Goal: Task Accomplishment & Management: Use online tool/utility

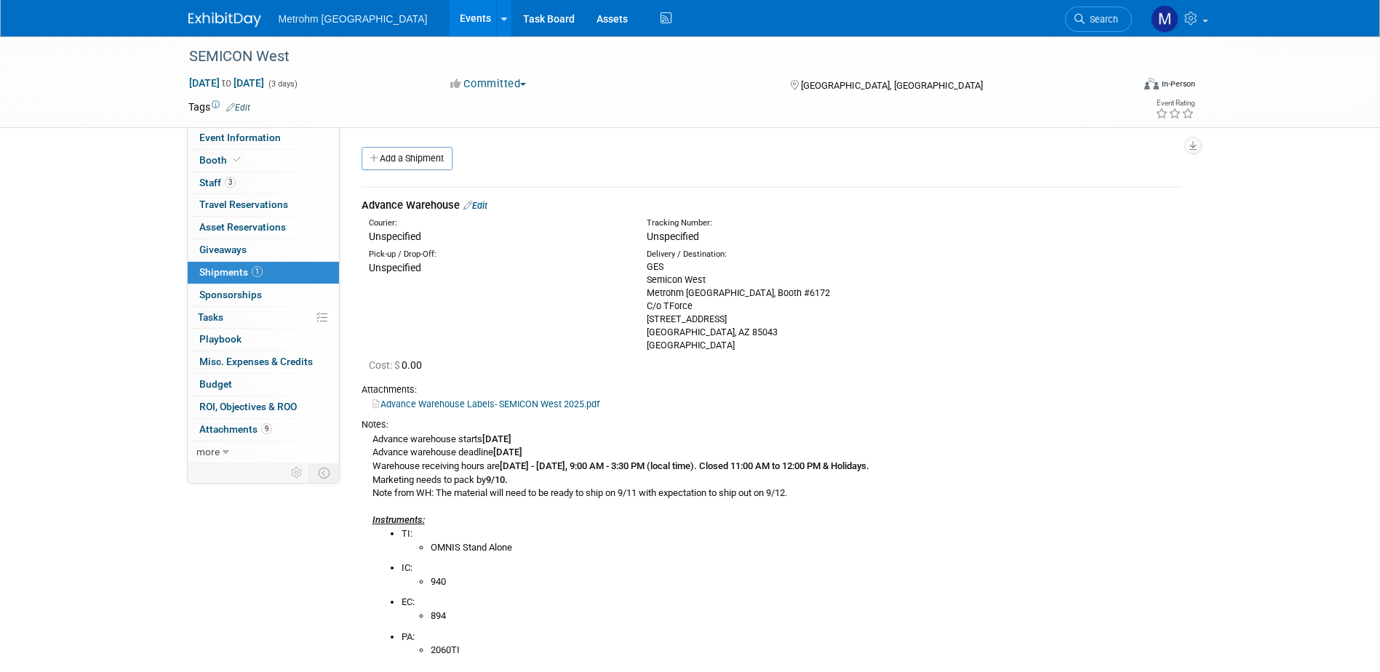
click at [240, 25] on img at bounding box center [224, 19] width 73 height 15
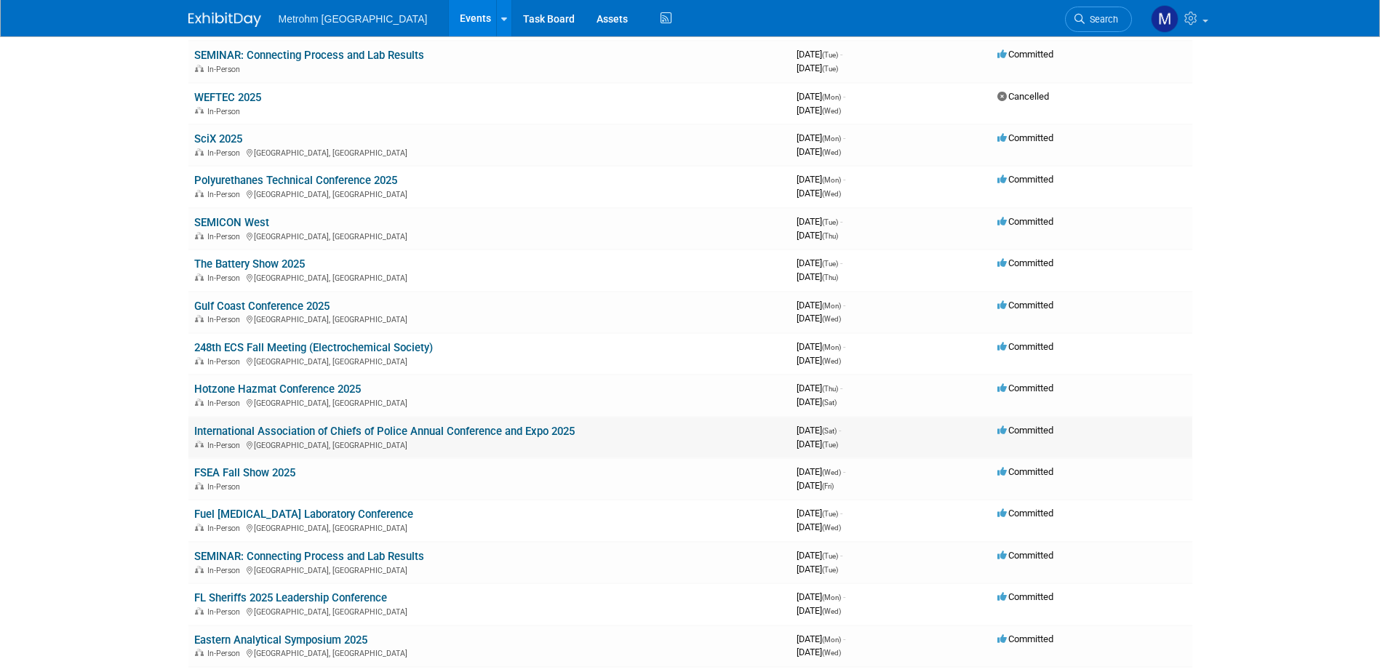
scroll to position [291, 0]
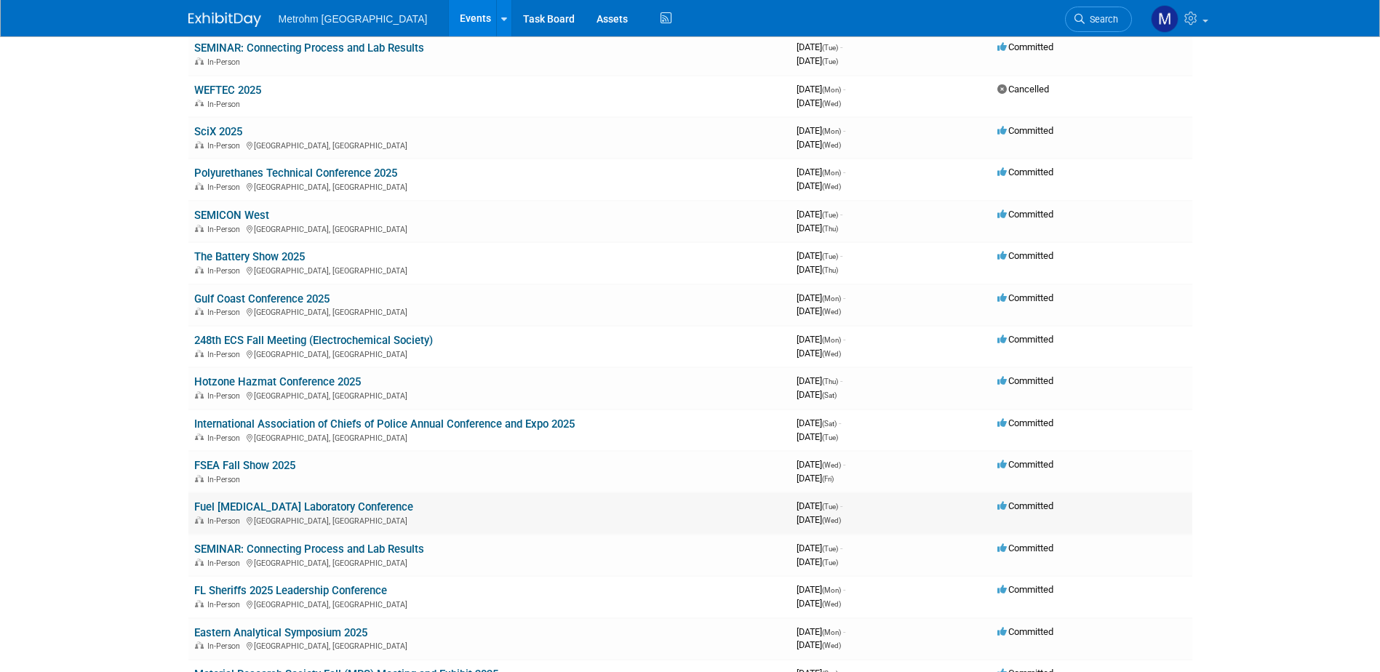
click at [216, 501] on link "Fuel [MEDICAL_DATA] Laboratory Conference" at bounding box center [303, 507] width 219 height 13
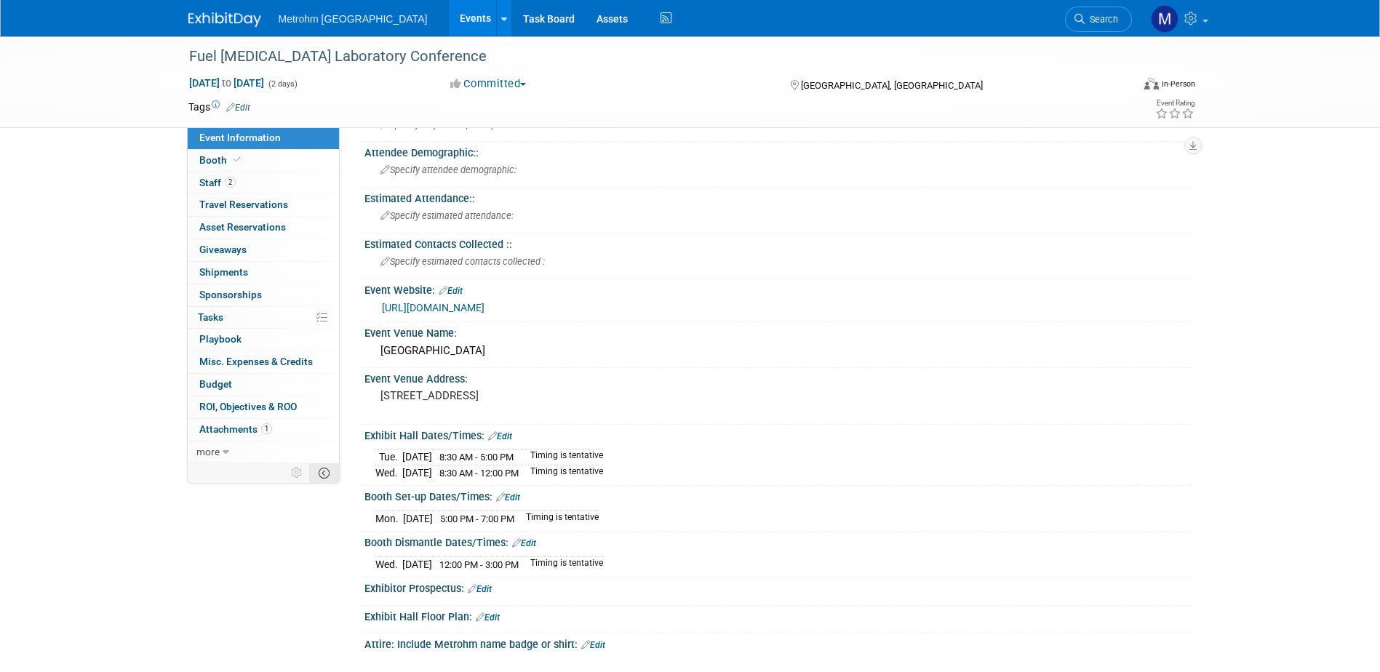
scroll to position [73, 0]
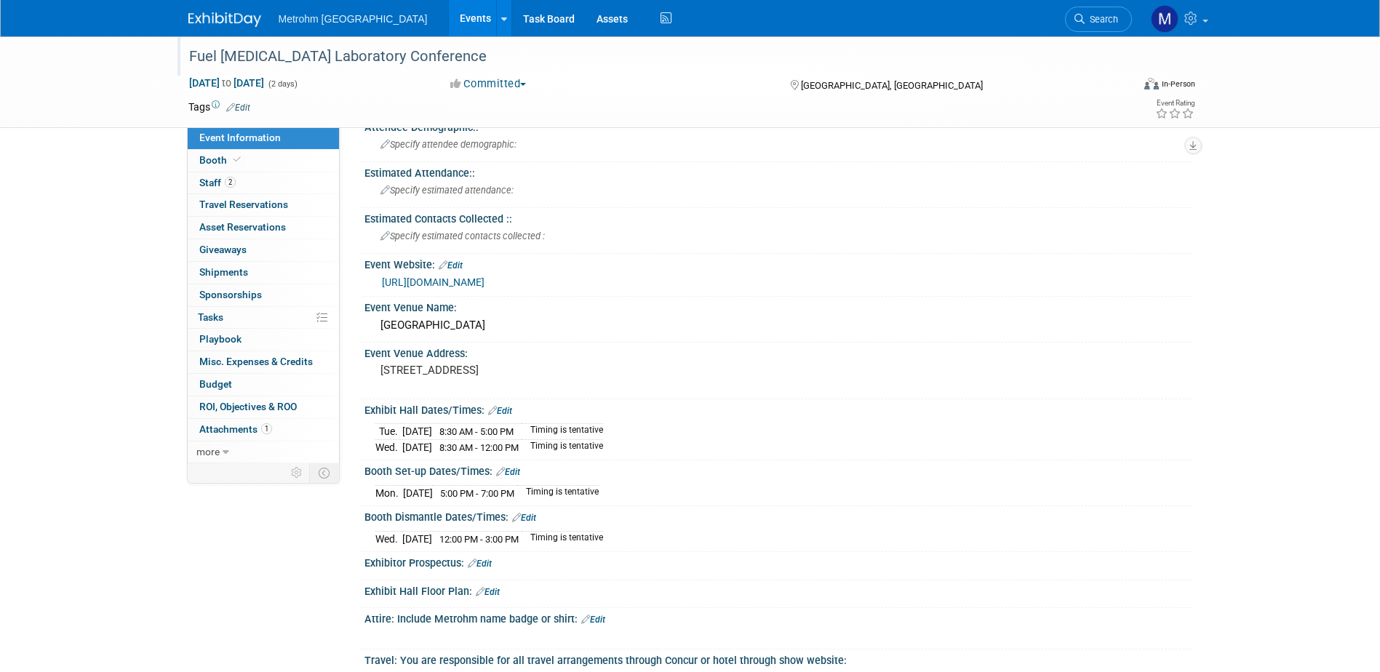
click at [344, 51] on div "Fuel [MEDICAL_DATA] Laboratory Conference" at bounding box center [647, 57] width 926 height 26
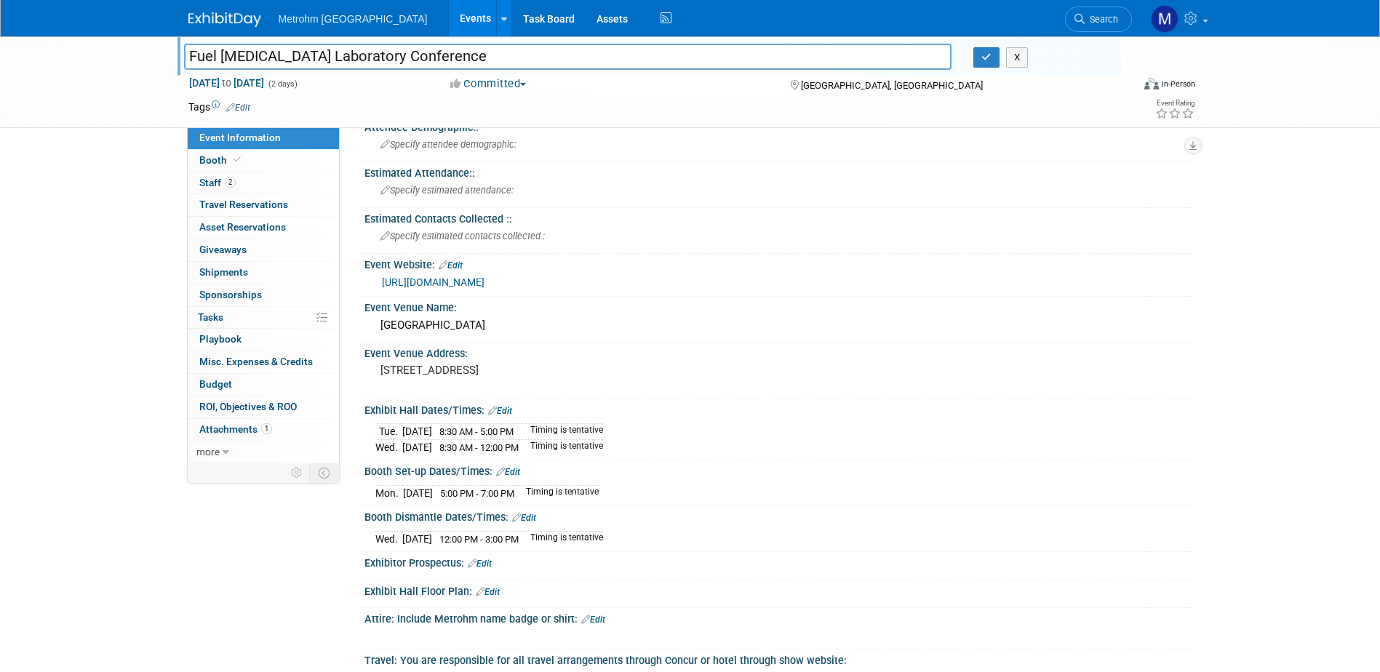
click at [344, 51] on input "Fuel [MEDICAL_DATA] Laboratory Conference" at bounding box center [568, 56] width 768 height 25
click at [435, 286] on link "https://felc.midlandsci.com/" at bounding box center [433, 283] width 103 height 12
click at [1018, 63] on button "X" at bounding box center [1017, 57] width 23 height 20
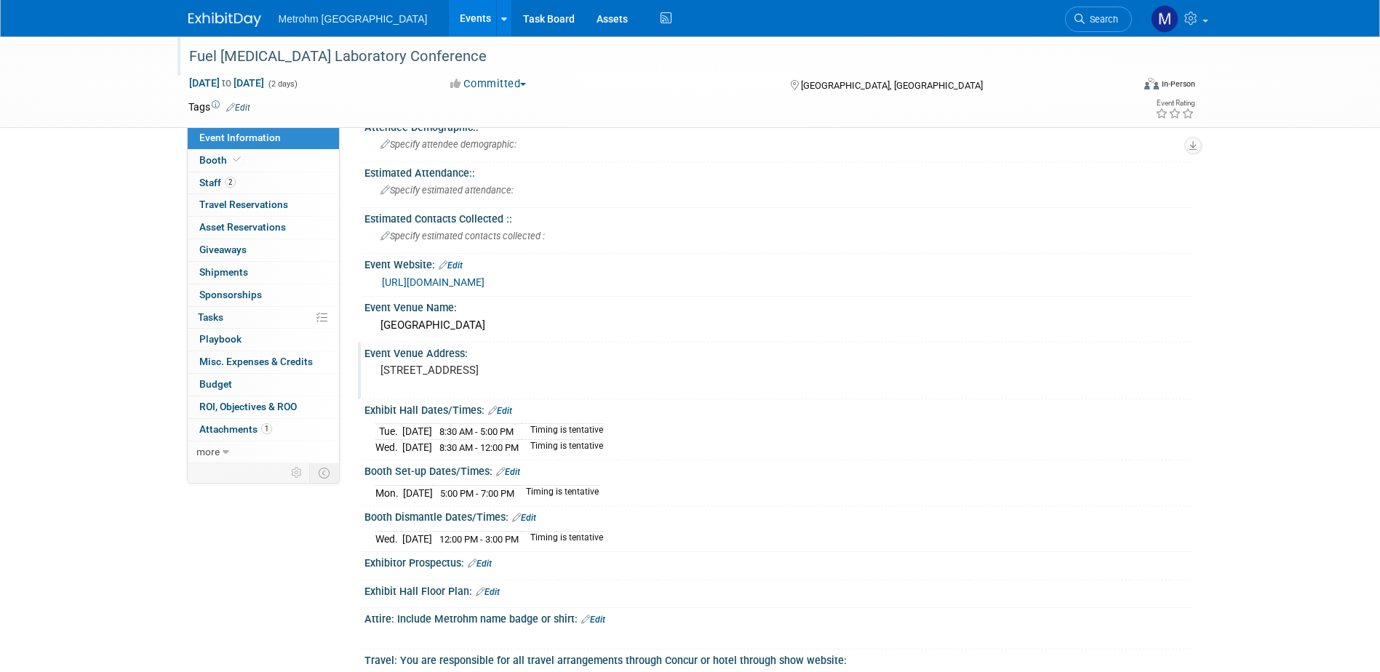
click at [539, 369] on pre "700 Grand Ave, Des Moines, IA 50309" at bounding box center [537, 370] width 313 height 13
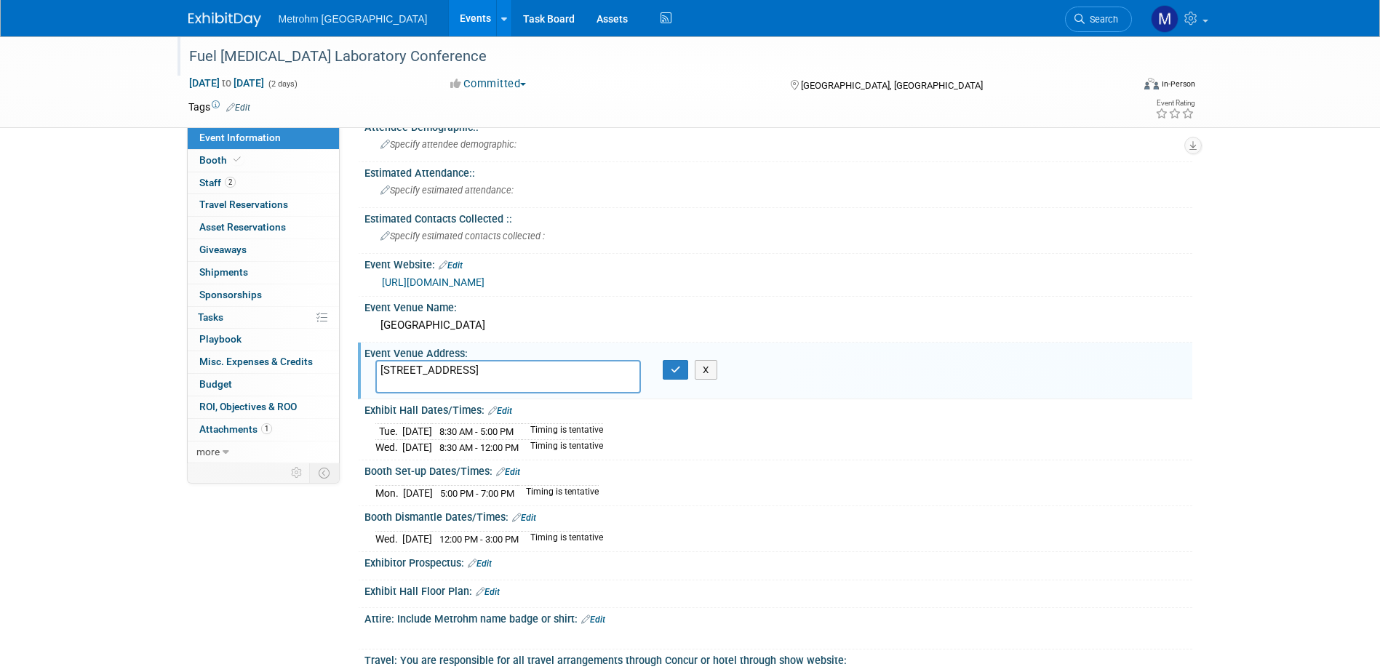
drag, startPoint x: 528, startPoint y: 368, endPoint x: 573, endPoint y: 362, distance: 46.2
click at [482, 370] on textarea "700 Grand Ave, Des Moines, IA 50309" at bounding box center [508, 376] width 266 height 33
click at [614, 284] on div "https://felc.midlandsci.com/" at bounding box center [782, 282] width 800 height 17
click at [538, 274] on div "https://felc.midlandsci.com/" at bounding box center [778, 281] width 806 height 20
drag, startPoint x: 522, startPoint y: 279, endPoint x: 381, endPoint y: 290, distance: 140.9
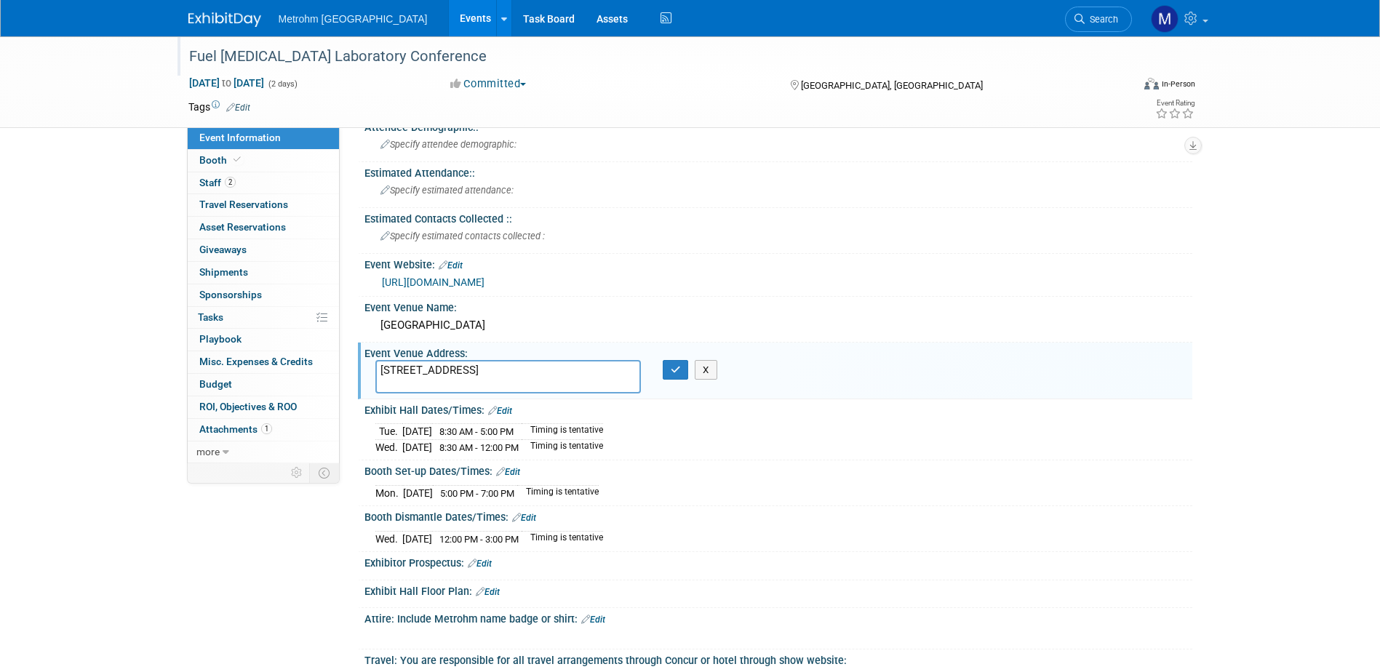
click at [382, 290] on div "https://felc.midlandsci.com/" at bounding box center [782, 282] width 800 height 17
copy link "https://felc.midlandsci.com/"
click at [225, 274] on span "Shipments 0" at bounding box center [223, 272] width 49 height 12
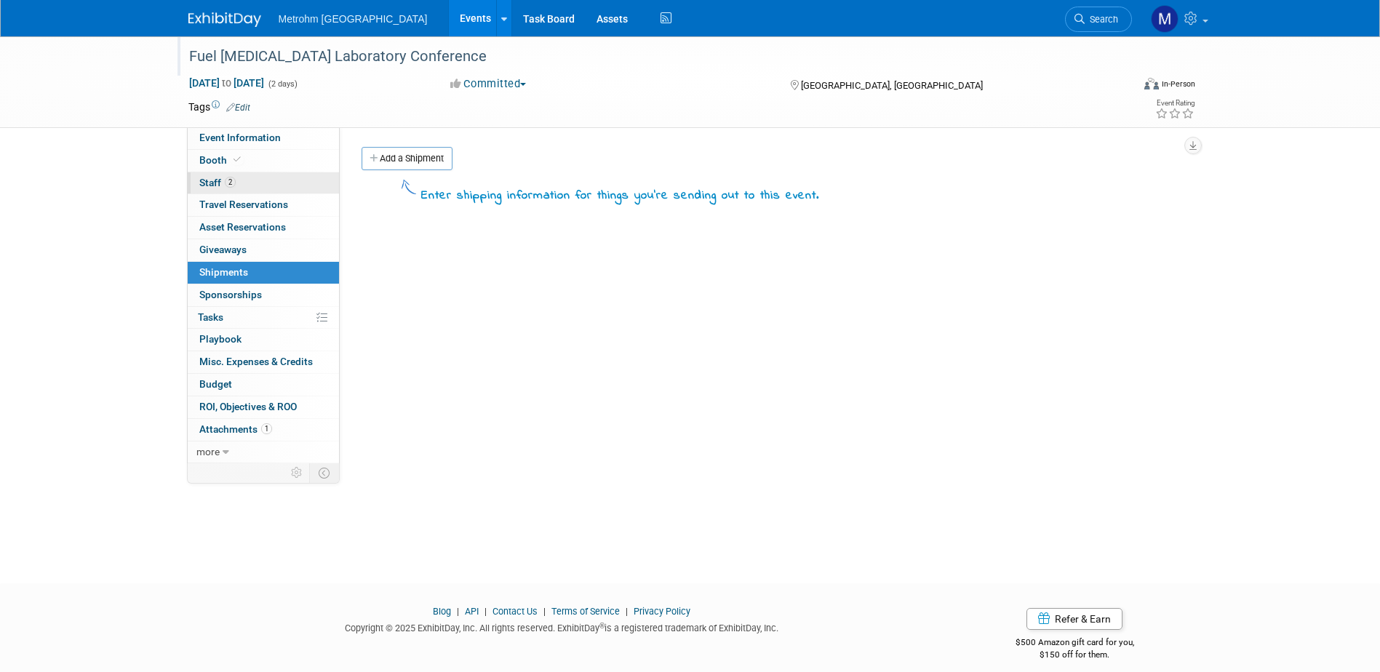
click at [231, 180] on span "2" at bounding box center [230, 182] width 11 height 11
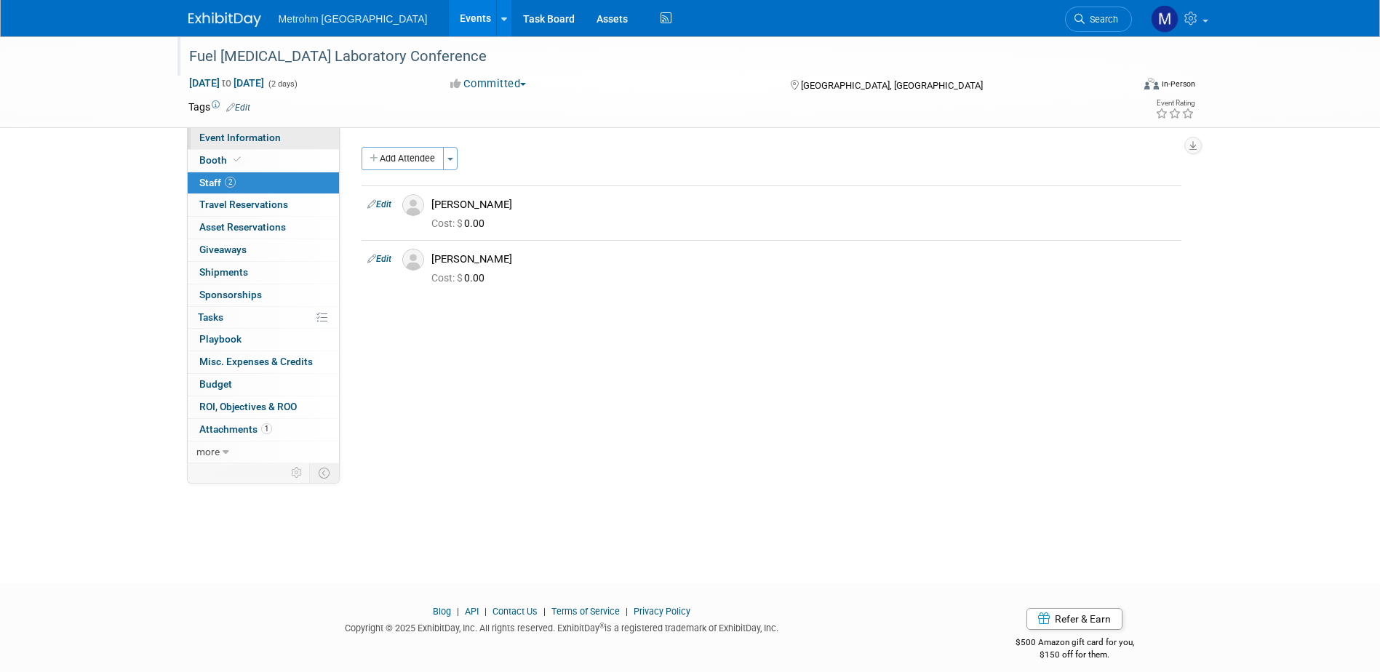
click at [273, 138] on span "Event Information" at bounding box center [239, 138] width 81 height 12
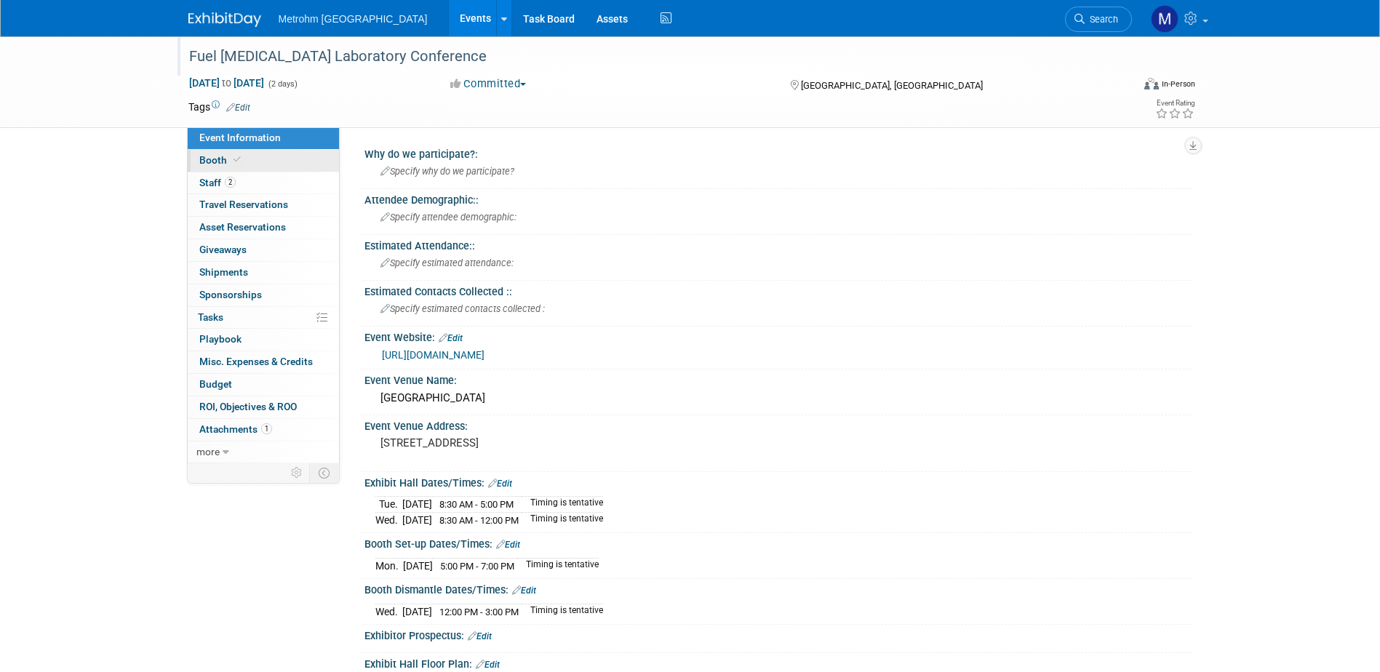
click at [251, 169] on link "Booth" at bounding box center [263, 161] width 151 height 22
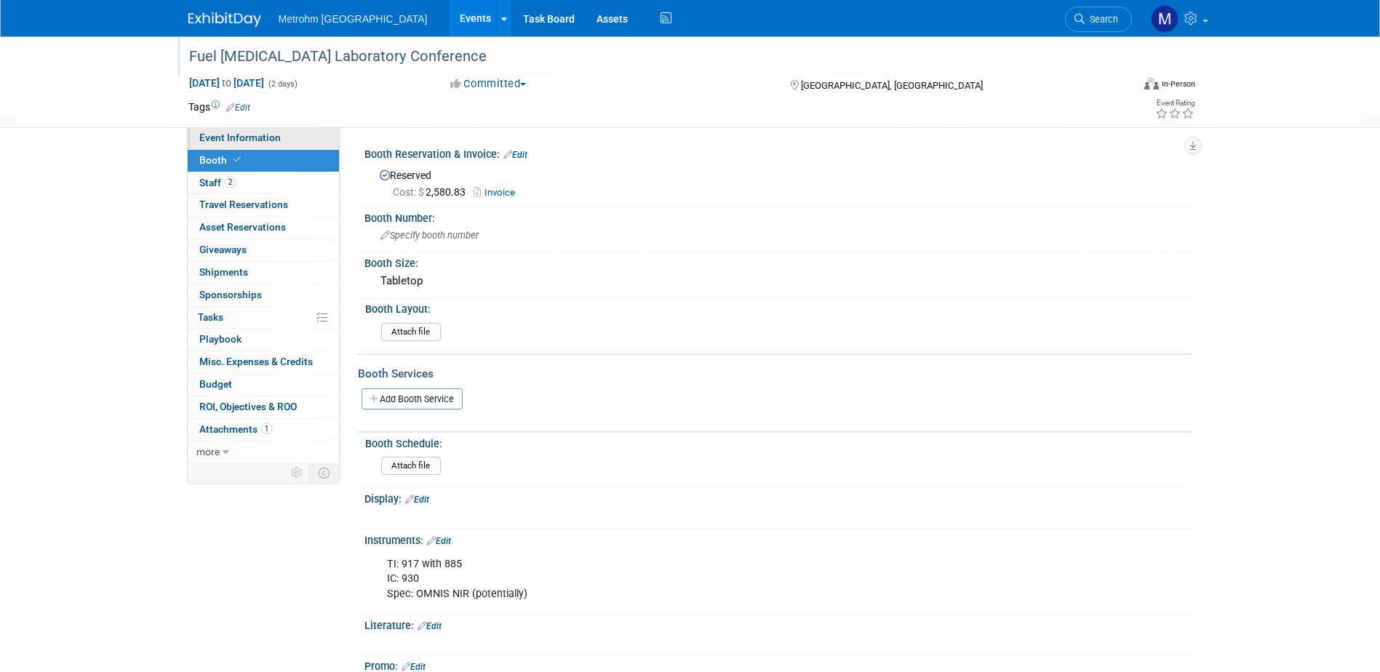
click at [250, 137] on span "Event Information" at bounding box center [239, 138] width 81 height 12
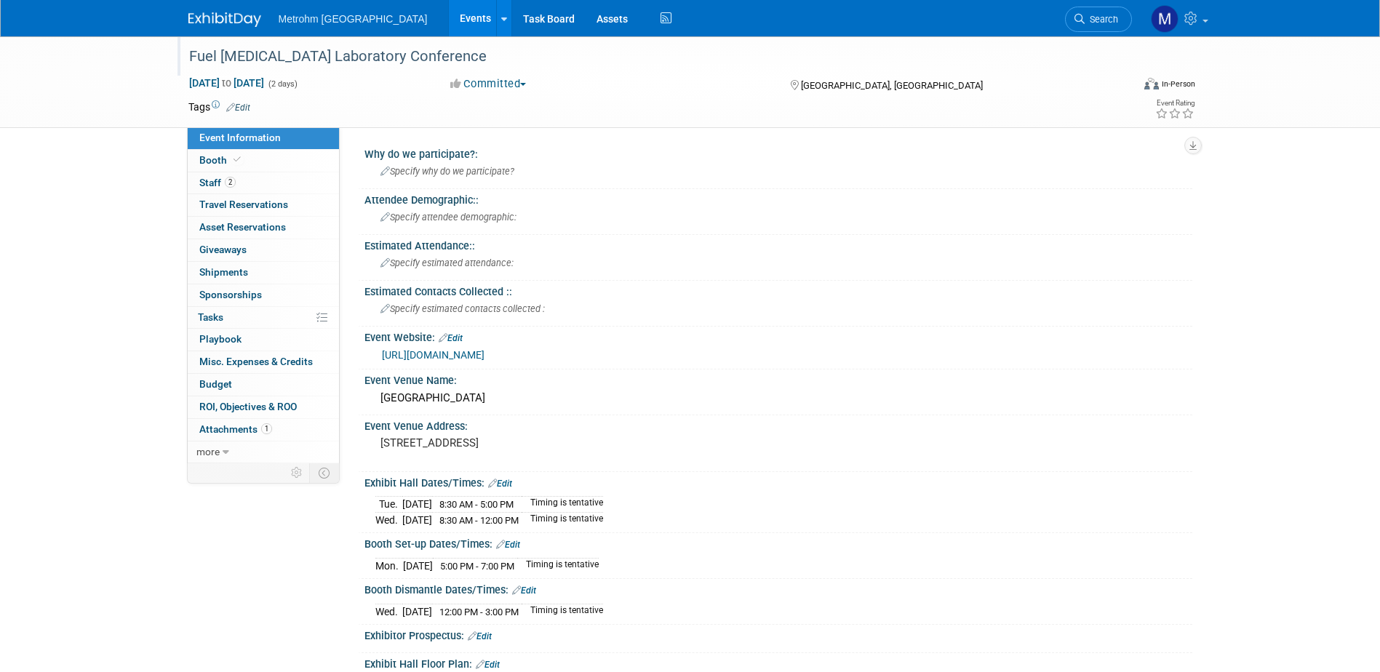
click at [379, 51] on div "Fuel [MEDICAL_DATA] Laboratory Conference" at bounding box center [647, 57] width 926 height 26
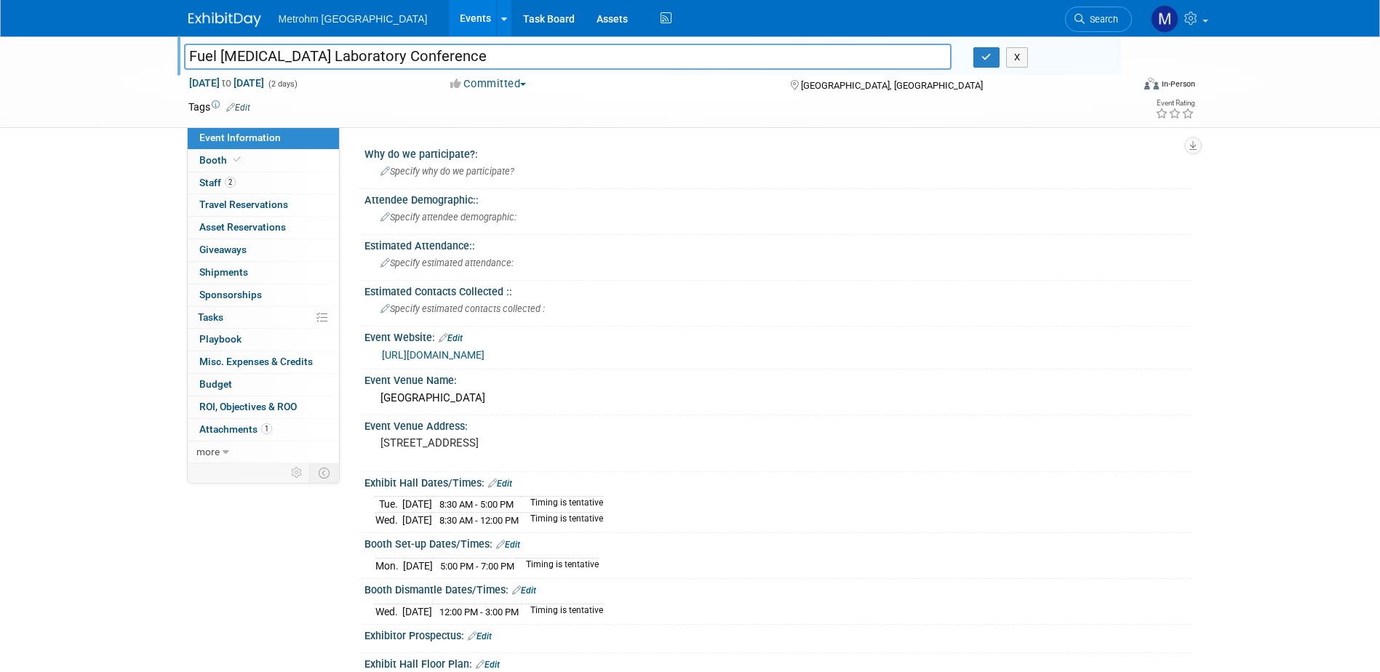
click at [379, 51] on input "Fuel [MEDICAL_DATA] Laboratory Conference" at bounding box center [568, 56] width 768 height 25
click at [450, 406] on div "Des Moines Marriott Downtown" at bounding box center [778, 398] width 806 height 23
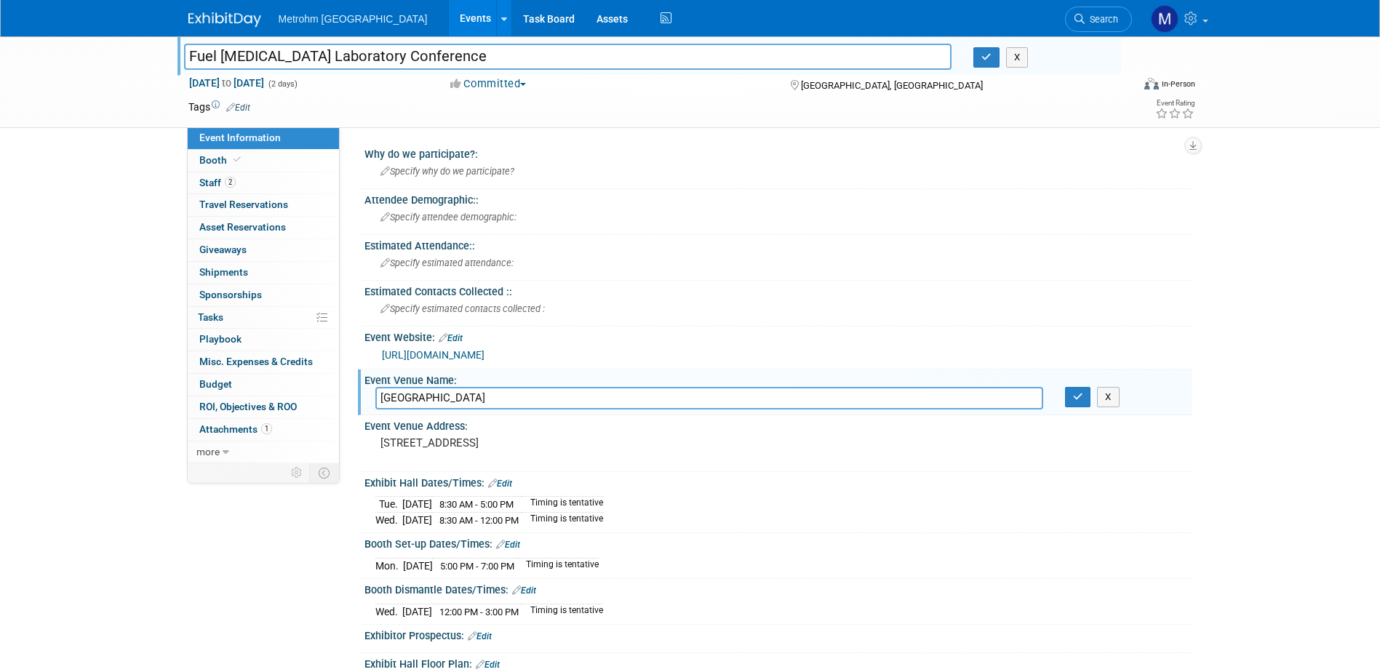
click at [448, 402] on input "Des Moines Marriott Downtown" at bounding box center [709, 398] width 668 height 23
drag, startPoint x: 456, startPoint y: 441, endPoint x: 528, endPoint y: 448, distance: 73.1
click at [528, 448] on pre "700 Grand Ave, Des Moines, IA 50309" at bounding box center [537, 443] width 313 height 13
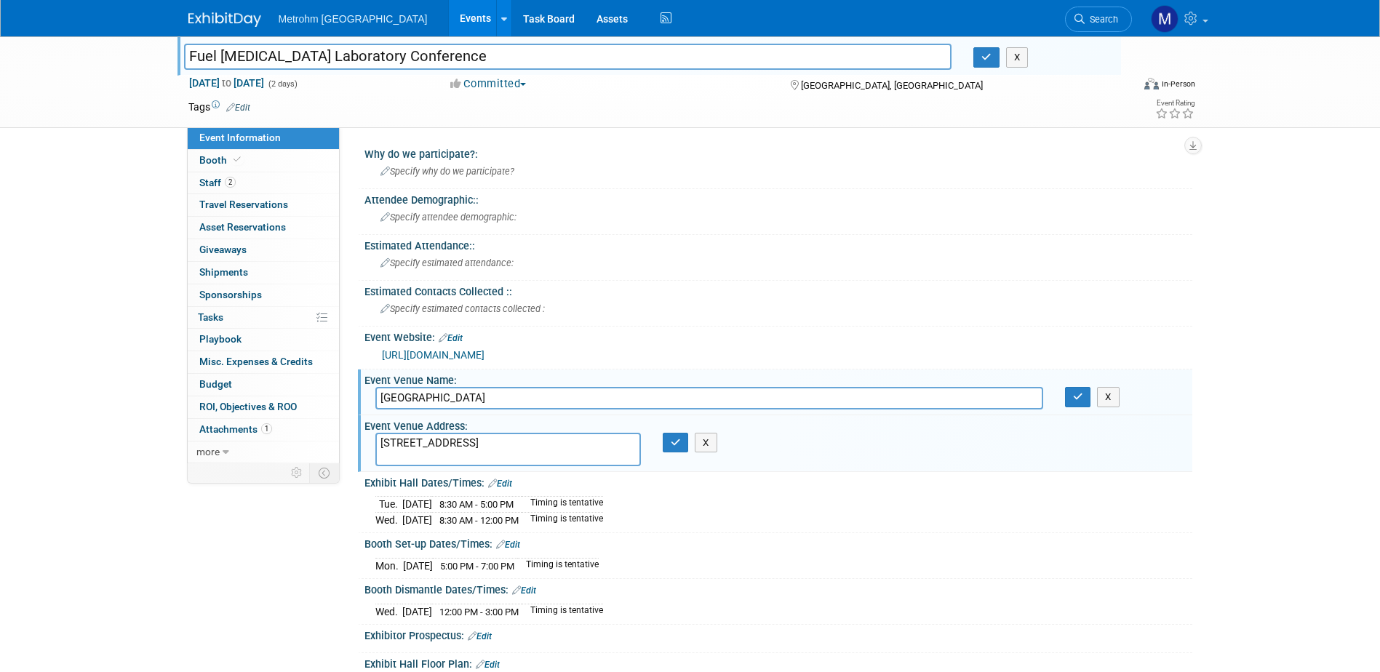
drag, startPoint x: 527, startPoint y: 438, endPoint x: 458, endPoint y: 444, distance: 68.6
click at [458, 444] on textarea "700 Grand Ave, Des Moines, IA 50309" at bounding box center [508, 449] width 266 height 33
click at [212, 22] on img at bounding box center [224, 19] width 73 height 15
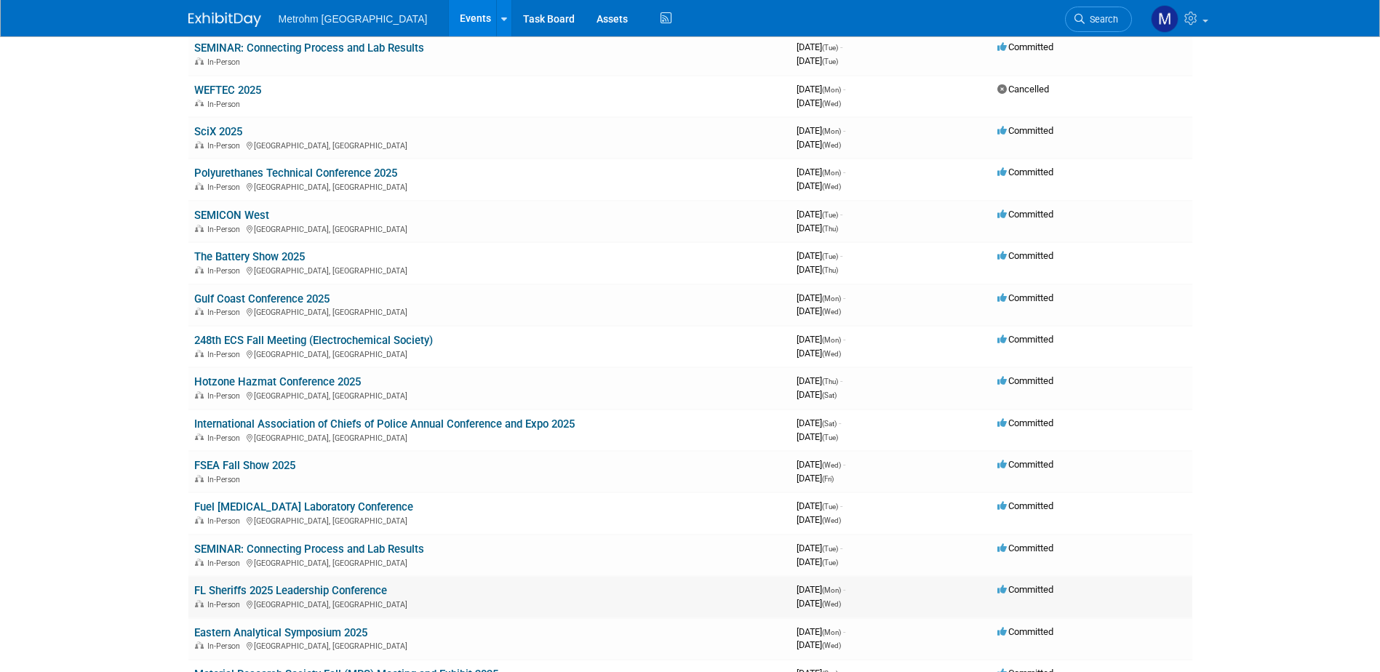
scroll to position [364, 0]
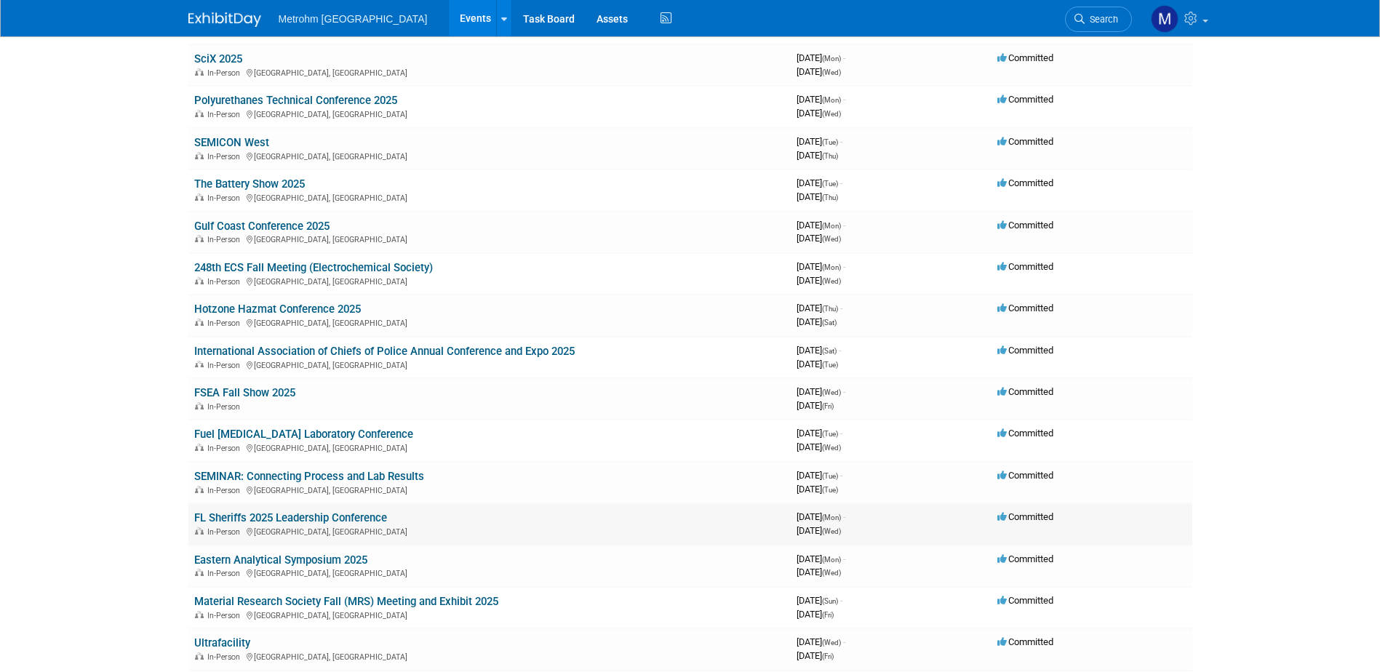
click at [370, 520] on link "FL Sheriffs 2025 Leadership Conference" at bounding box center [290, 518] width 193 height 13
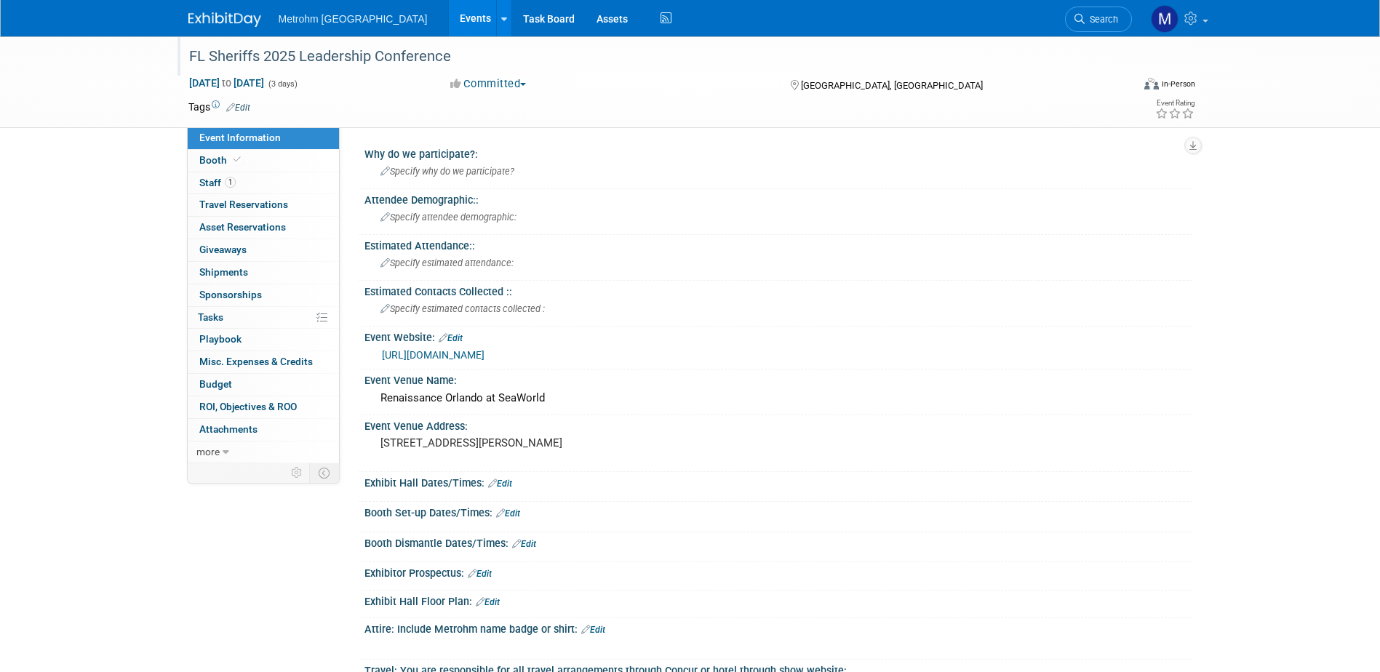
click at [261, 52] on div "FL Sheriffs 2025 Leadership Conference" at bounding box center [647, 57] width 926 height 26
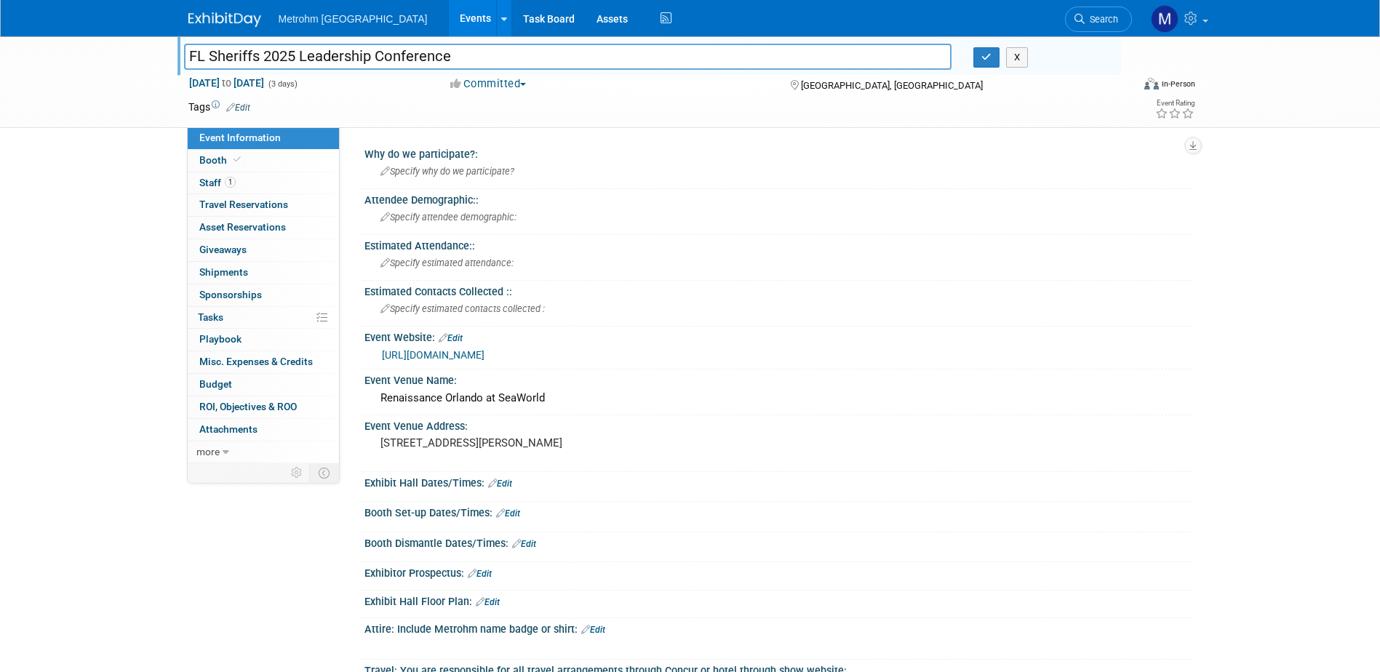
click at [261, 52] on input "FL Sheriffs 2025 Leadership Conference" at bounding box center [568, 56] width 768 height 25
click at [485, 353] on link "https://flsheriffs.org/event/executive-leadership-conference-and-fleet-expositi…" at bounding box center [433, 355] width 103 height 12
click at [490, 402] on div "Renaissance Orlando at SeaWorld" at bounding box center [778, 398] width 806 height 23
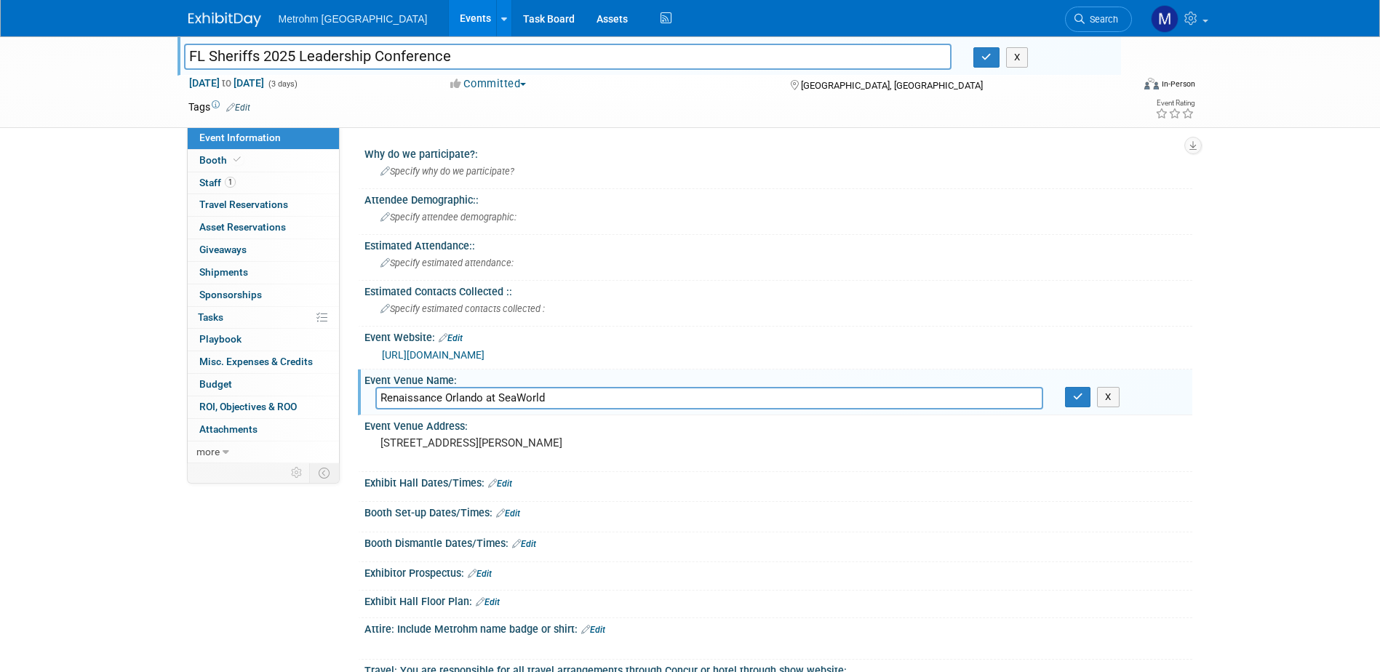
click at [490, 402] on input "Renaissance Orlando at SeaWorld" at bounding box center [709, 398] width 668 height 23
click at [1015, 57] on button "X" at bounding box center [1017, 57] width 23 height 20
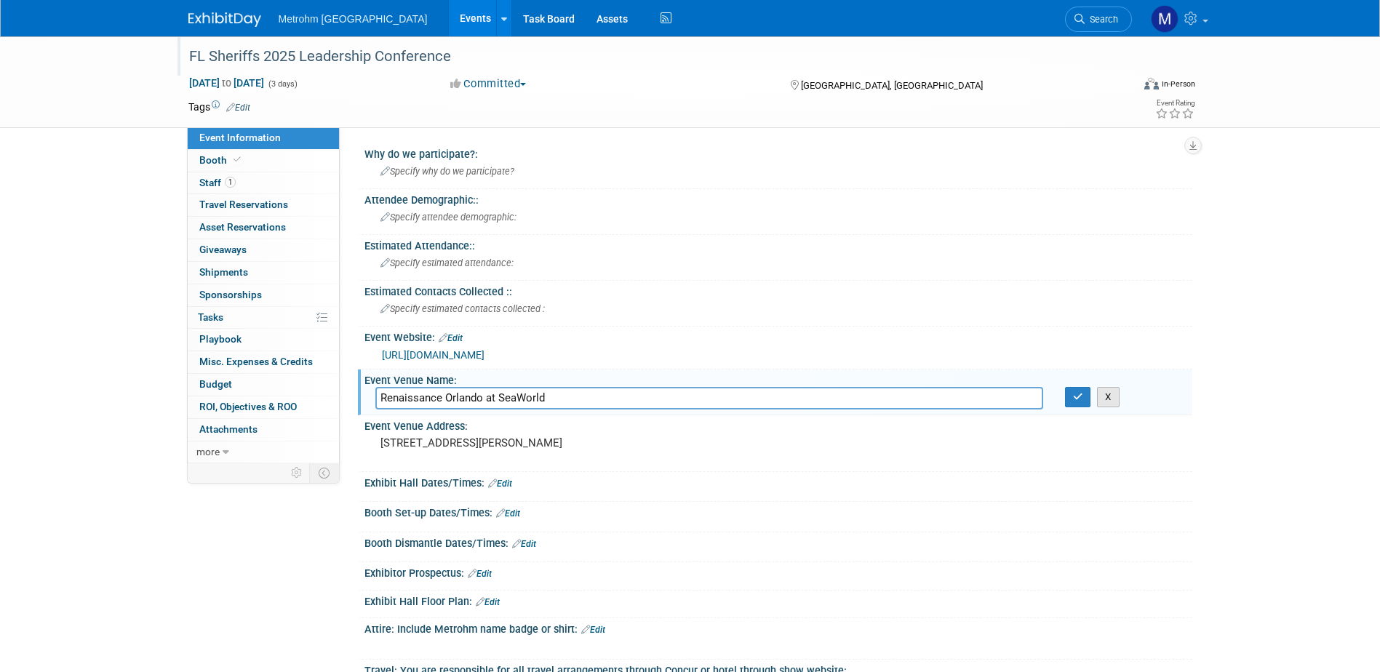
click at [1115, 394] on button "X" at bounding box center [1108, 397] width 23 height 20
